Goal: Navigation & Orientation: Understand site structure

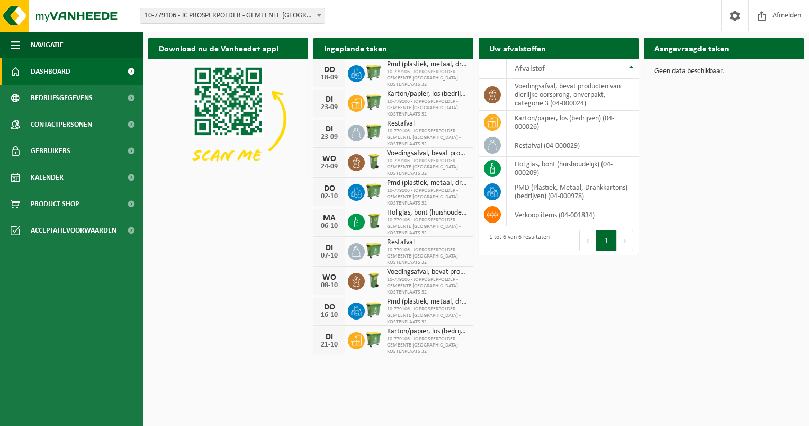
click at [320, 16] on b at bounding box center [319, 15] width 4 height 3
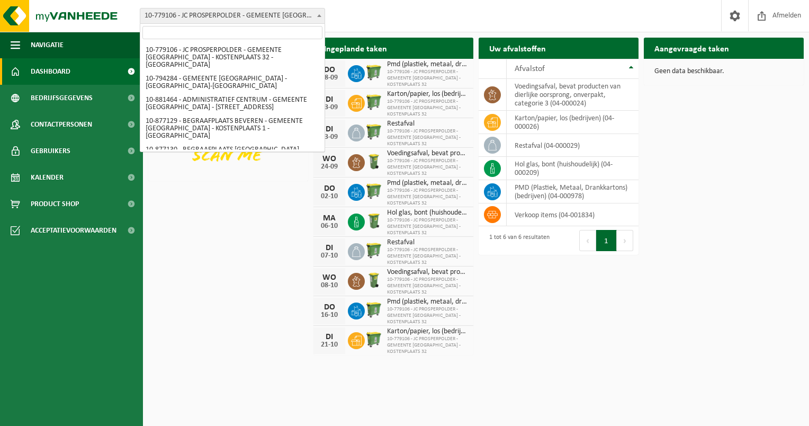
scroll to position [544, 0]
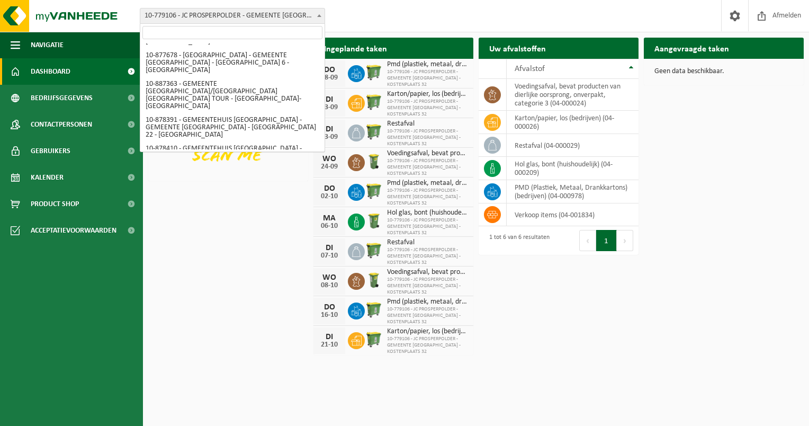
click at [210, 226] on div "Download nu de Vanheede+ app! Verberg Ingeplande taken Bekijk uw kalender DO 18…" at bounding box center [476, 195] width 661 height 327
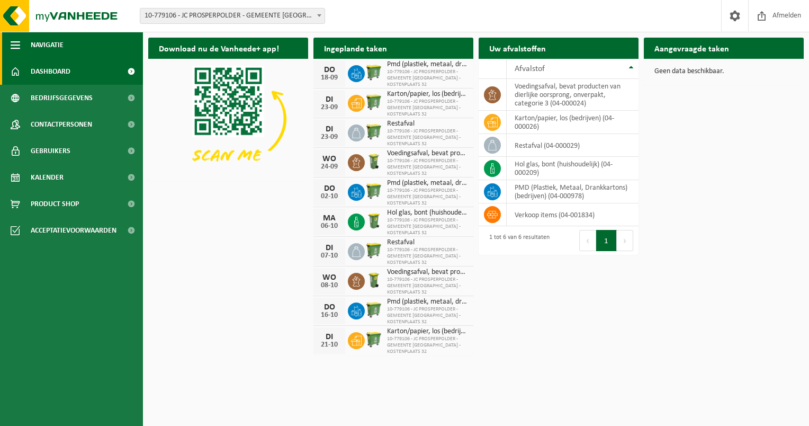
click at [50, 49] on span "Navigatie" at bounding box center [47, 45] width 33 height 26
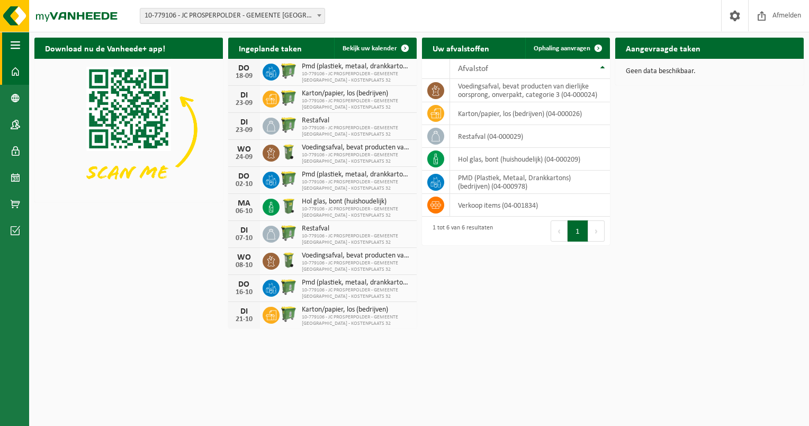
click at [15, 44] on span "button" at bounding box center [16, 45] width 10 height 26
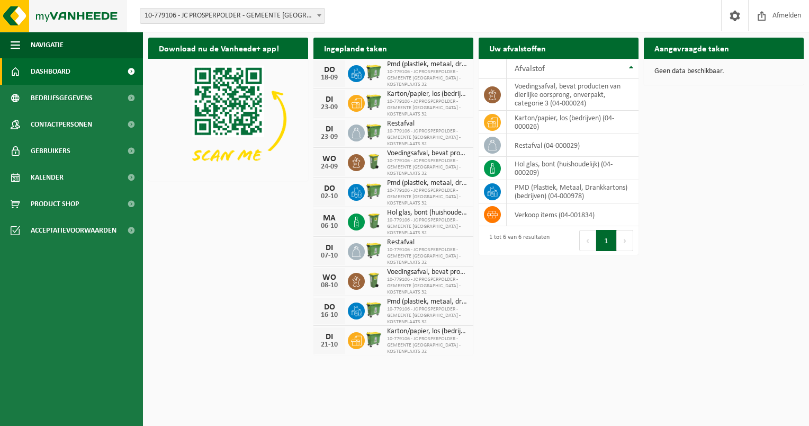
click at [62, 19] on img at bounding box center [63, 16] width 127 height 32
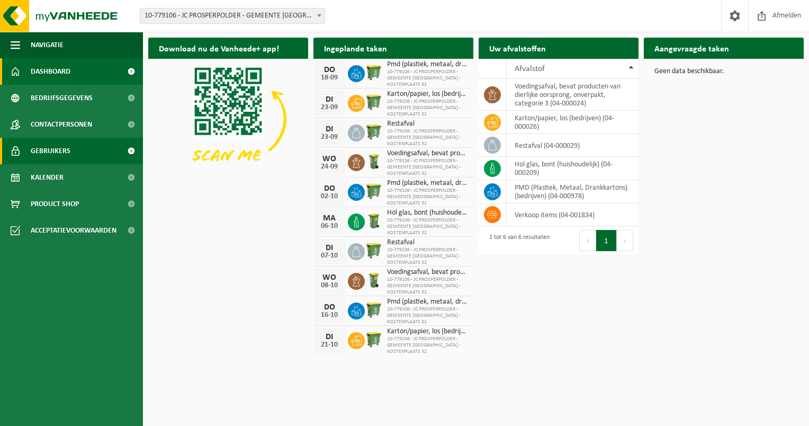
click at [129, 152] on span at bounding box center [131, 151] width 24 height 26
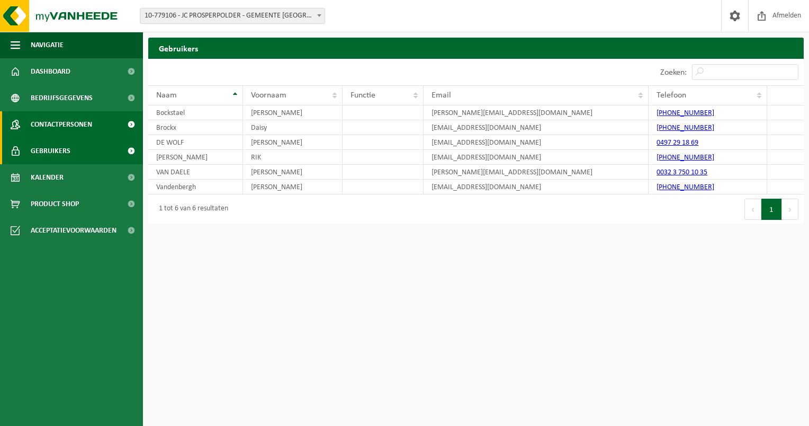
click at [61, 129] on span "Contactpersonen" at bounding box center [61, 124] width 61 height 26
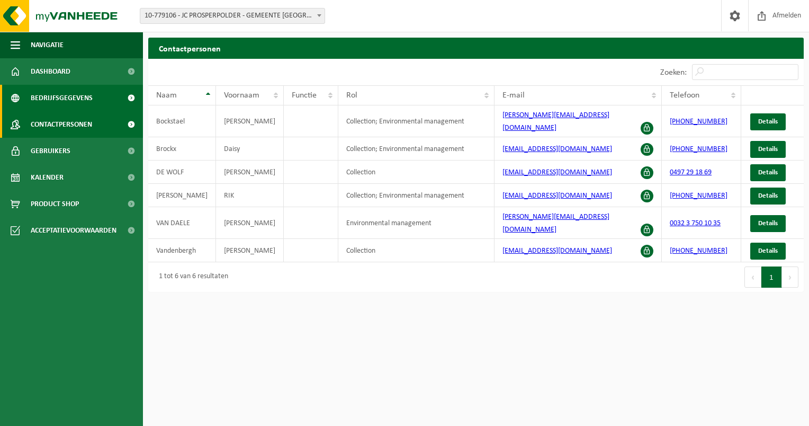
click at [76, 102] on span "Bedrijfsgegevens" at bounding box center [62, 98] width 62 height 26
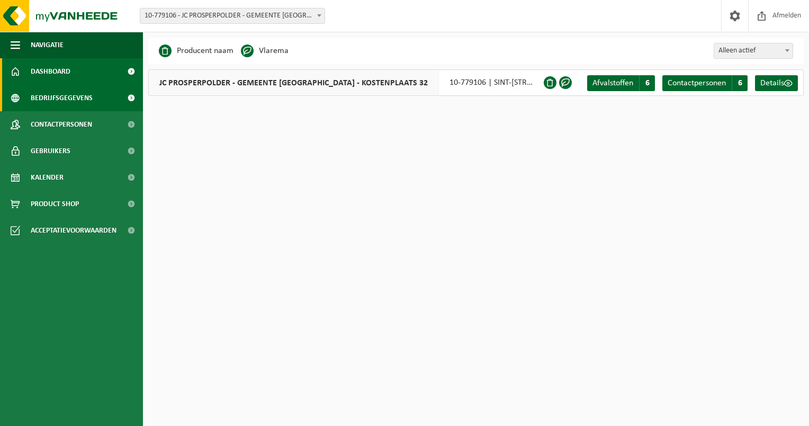
click at [73, 76] on link "Dashboard" at bounding box center [71, 71] width 143 height 26
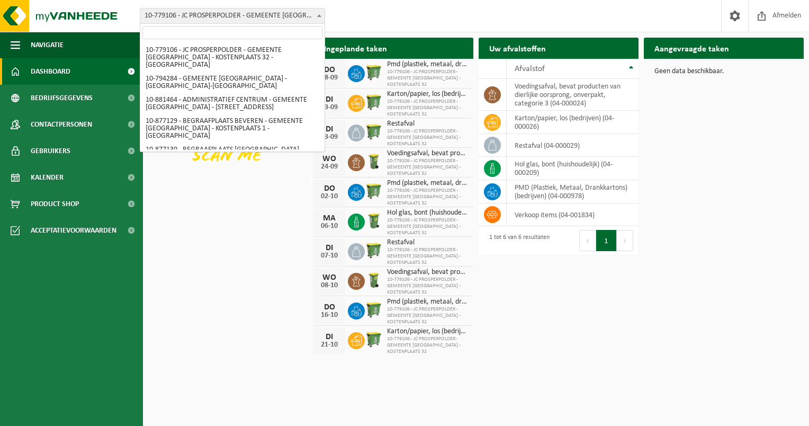
click at [320, 17] on span at bounding box center [319, 15] width 11 height 14
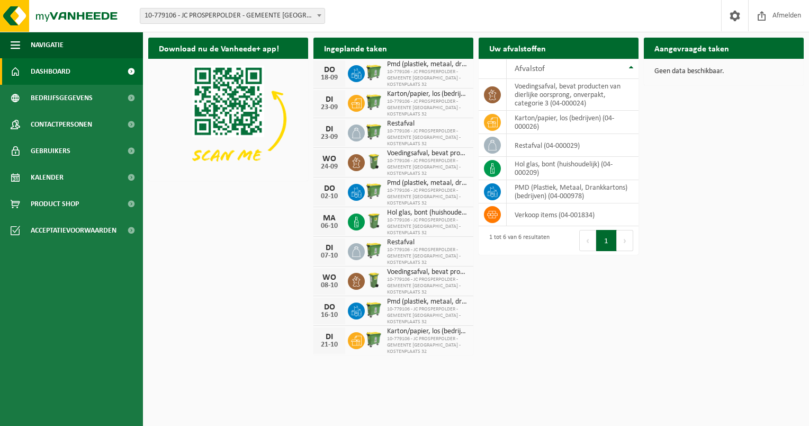
click at [355, 21] on div "Vestiging: 10-779106 - JC PROSPERPOLDER - GEMEENTE BEVEREN - KOSTENPLAATS 32 - …" at bounding box center [404, 16] width 809 height 32
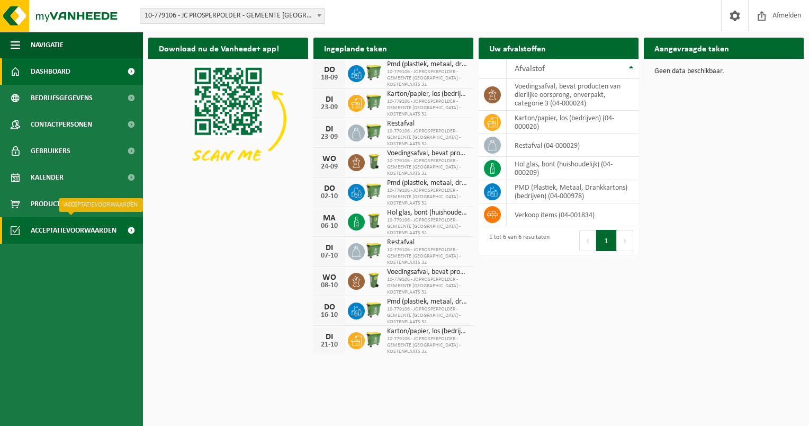
click at [126, 233] on span at bounding box center [131, 230] width 24 height 26
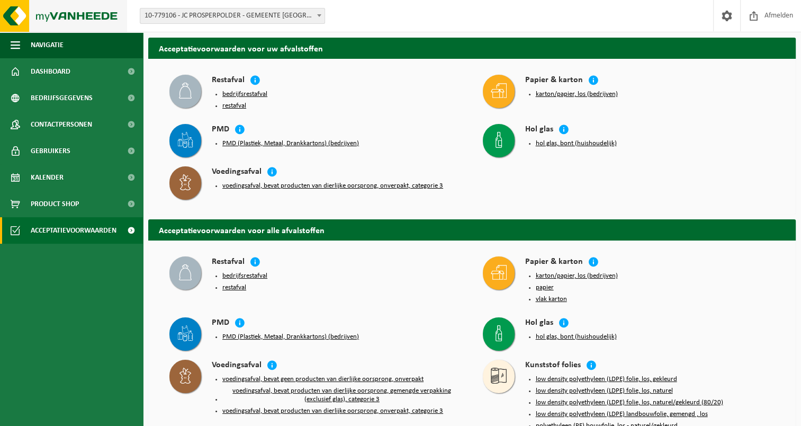
click at [17, 17] on img at bounding box center [63, 16] width 127 height 32
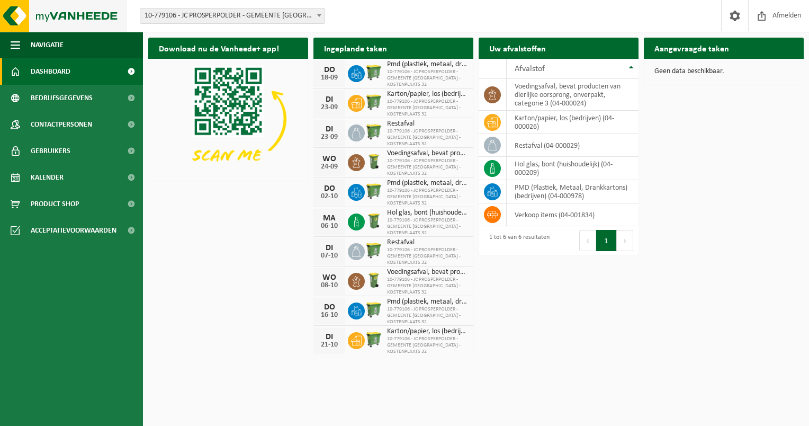
click at [91, 13] on img at bounding box center [63, 16] width 127 height 32
